Goal: Navigation & Orientation: Find specific page/section

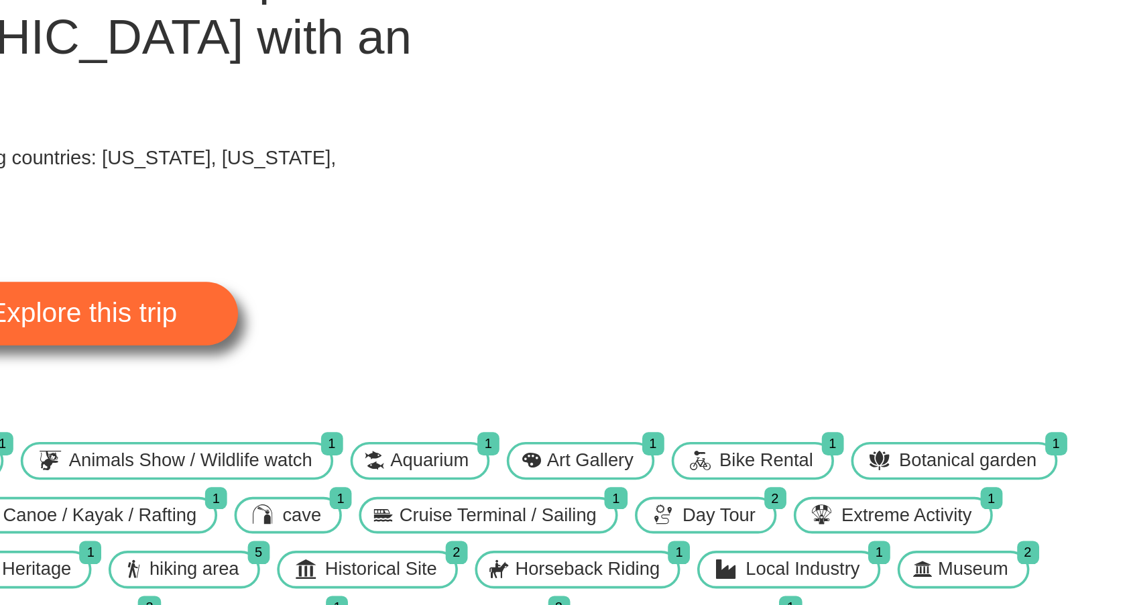
click at [661, 139] on img at bounding box center [697, 131] width 264 height 16
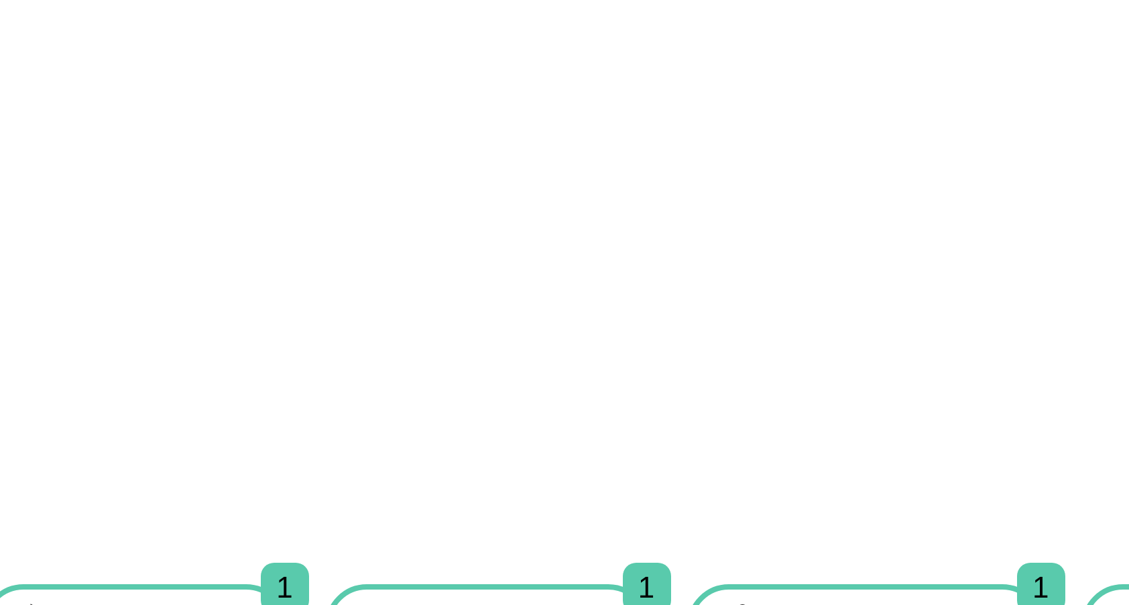
click at [667, 139] on img at bounding box center [697, 131] width 264 height 16
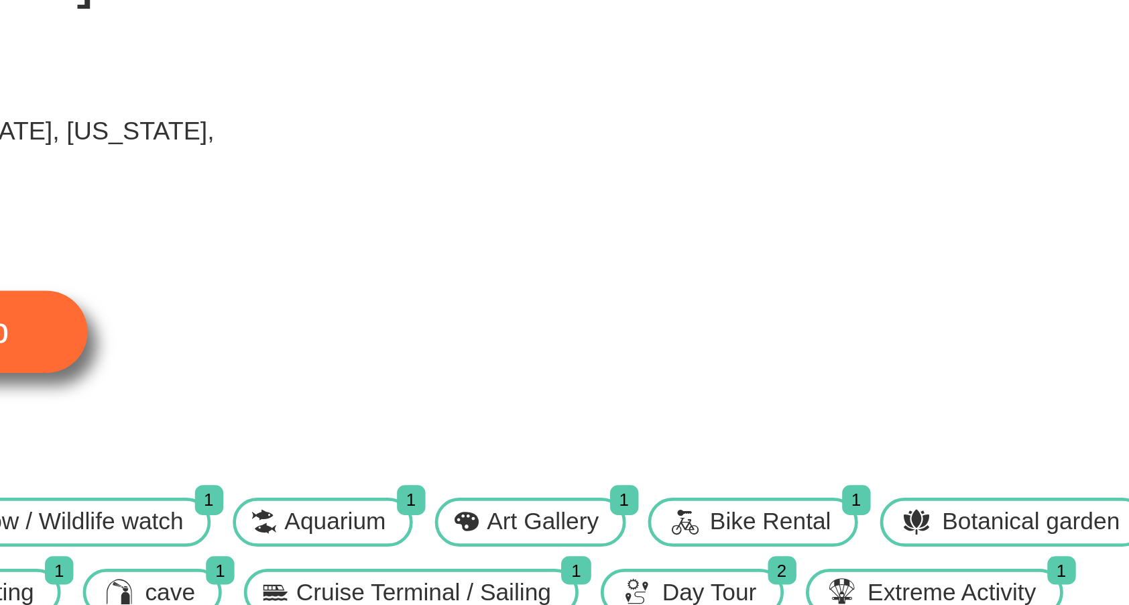
click at [673, 139] on img at bounding box center [697, 131] width 264 height 16
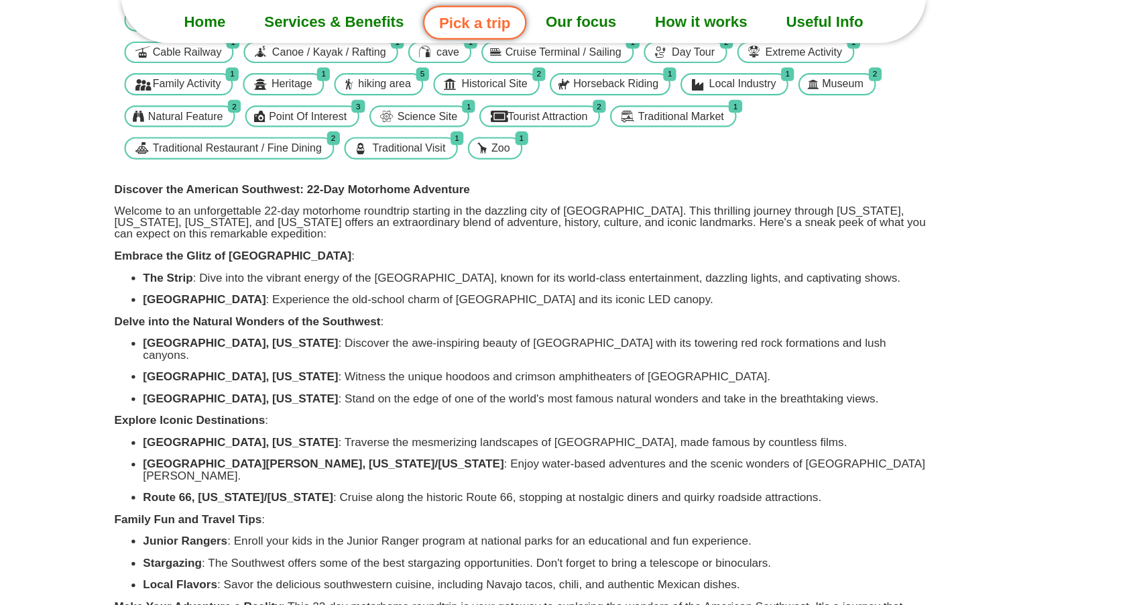
scroll to position [389, 0]
